Goal: Task Accomplishment & Management: Use online tool/utility

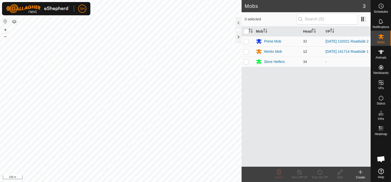
click at [246, 53] on p-checkbox at bounding box center [246, 51] width 5 height 4
click at [247, 52] on p-checkbox at bounding box center [246, 51] width 5 height 4
checkbox input "false"
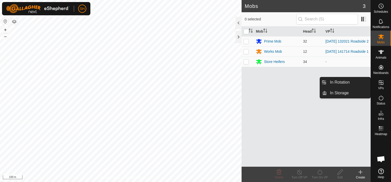
click at [382, 83] on icon at bounding box center [381, 82] width 6 height 6
click at [377, 83] on es-virtualpaddocks-svg-icon at bounding box center [381, 82] width 9 height 8
click at [336, 82] on link "In Rotation" at bounding box center [349, 82] width 44 height 10
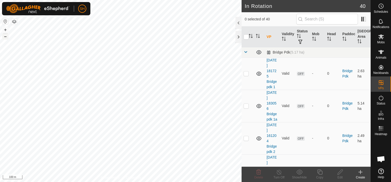
click at [6, 35] on button "–" at bounding box center [5, 36] width 6 height 6
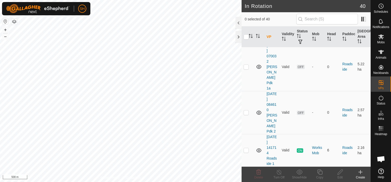
scroll to position [954, 0]
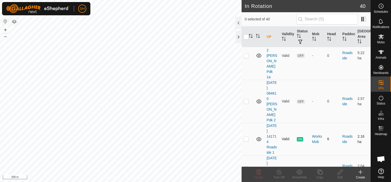
click at [245, 137] on p-checkbox at bounding box center [246, 139] width 5 height 4
checkbox input "true"
click at [279, 173] on icon at bounding box center [279, 172] width 6 height 6
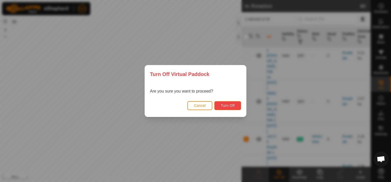
click at [225, 104] on span "Turn Off" at bounding box center [228, 105] width 14 height 4
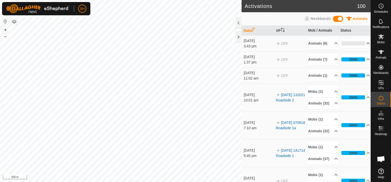
click at [362, 42] on p-accordion-header "0%" at bounding box center [355, 43] width 30 height 10
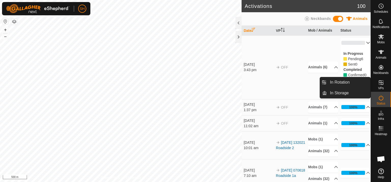
click at [382, 83] on icon at bounding box center [381, 82] width 6 height 6
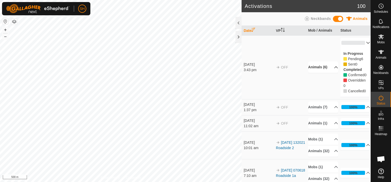
click at [331, 72] on p-accordion-header "Animals (6)" at bounding box center [323, 66] width 30 height 11
click at [331, 52] on p-accordion-header "Animals (6)" at bounding box center [323, 52] width 30 height 11
click at [361, 43] on p-accordion-header "0%" at bounding box center [355, 43] width 30 height 10
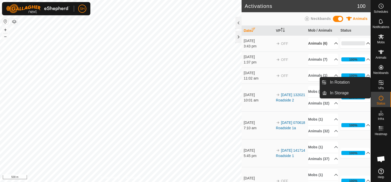
click at [380, 82] on icon at bounding box center [381, 82] width 6 height 6
click at [336, 80] on link "In Rotation" at bounding box center [349, 82] width 44 height 10
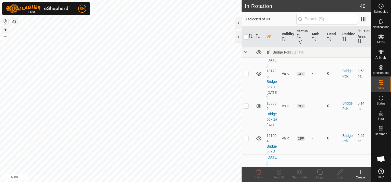
click at [5, 29] on button "+" at bounding box center [5, 30] width 6 height 6
click at [361, 171] on icon at bounding box center [360, 172] width 6 height 6
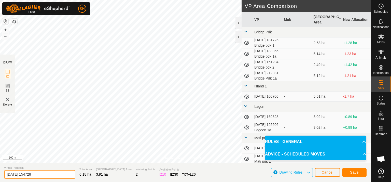
click at [43, 174] on input "[DATE] 154728" at bounding box center [39, 174] width 71 height 9
type input "[DATE] 154728 Roadside 2a"
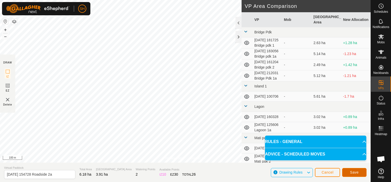
click at [354, 172] on span "Save" at bounding box center [354, 172] width 9 height 4
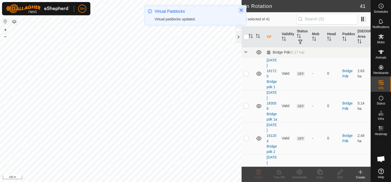
click at [240, 9] on icon "Close" at bounding box center [241, 10] width 3 height 3
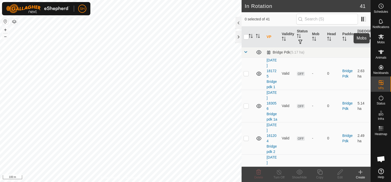
click at [383, 38] on icon at bounding box center [381, 36] width 6 height 5
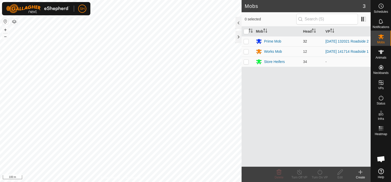
click at [245, 42] on p-checkbox at bounding box center [246, 41] width 5 height 4
checkbox input "true"
click at [319, 172] on icon at bounding box center [320, 172] width 6 height 6
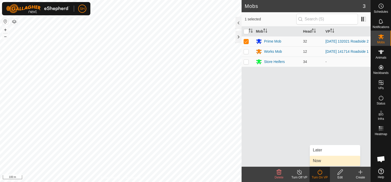
click at [324, 160] on link "Now" at bounding box center [335, 161] width 50 height 10
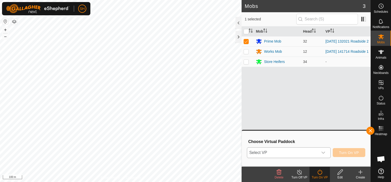
click at [323, 152] on icon "dropdown trigger" at bounding box center [324, 153] width 4 height 2
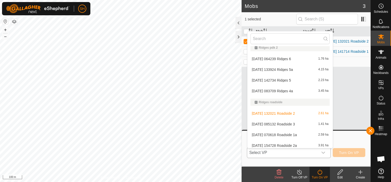
scroll to position [246, 0]
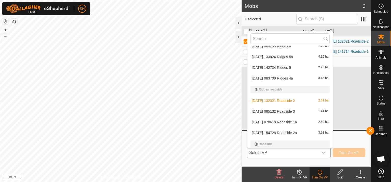
click at [292, 132] on li "[DATE] 154728 Roadside 2a 3.91 ha" at bounding box center [289, 133] width 85 height 10
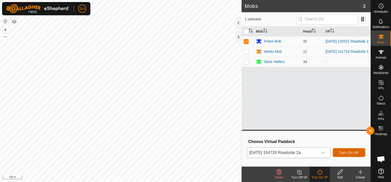
click at [349, 152] on span "Turn On VP" at bounding box center [349, 152] width 20 height 4
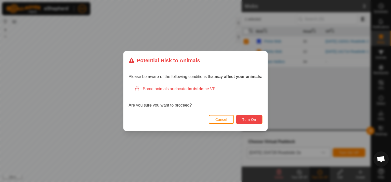
click at [249, 119] on span "Turn On" at bounding box center [249, 119] width 14 height 4
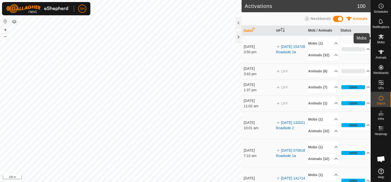
click at [382, 37] on icon at bounding box center [381, 37] width 6 height 6
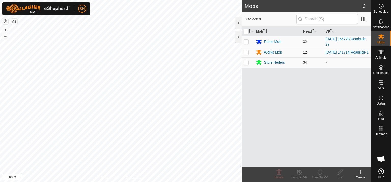
click at [247, 52] on p-checkbox at bounding box center [246, 52] width 5 height 4
checkbox input "true"
click at [275, 51] on div "Works Mob" at bounding box center [273, 52] width 18 height 5
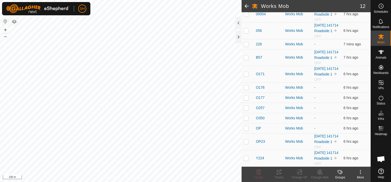
scroll to position [107, 0]
click at [246, 5] on span at bounding box center [247, 6] width 10 height 12
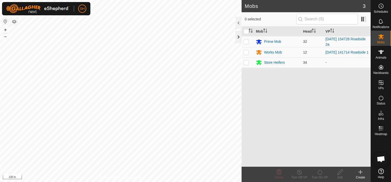
click at [239, 38] on div at bounding box center [239, 37] width 6 height 12
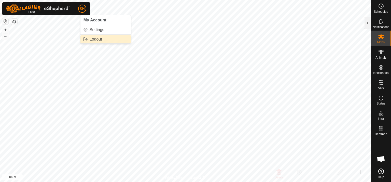
click at [93, 38] on link "Logout" at bounding box center [105, 39] width 50 height 8
